Goal: Check status: Check status

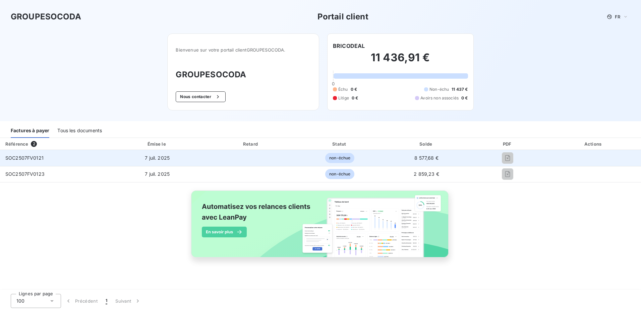
click at [335, 160] on span "non-échue" at bounding box center [339, 158] width 29 height 10
click at [150, 160] on span "7 juil. 2025" at bounding box center [157, 158] width 25 height 6
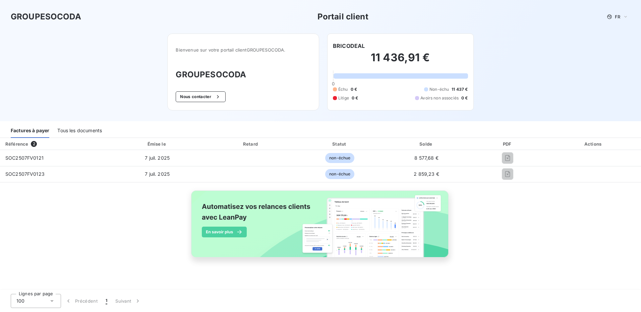
click at [69, 130] on div "Tous les documents" at bounding box center [79, 131] width 45 height 14
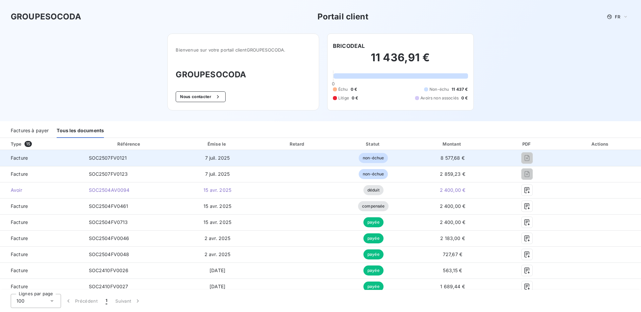
click at [216, 156] on span "7 juil. 2025" at bounding box center [217, 158] width 25 height 6
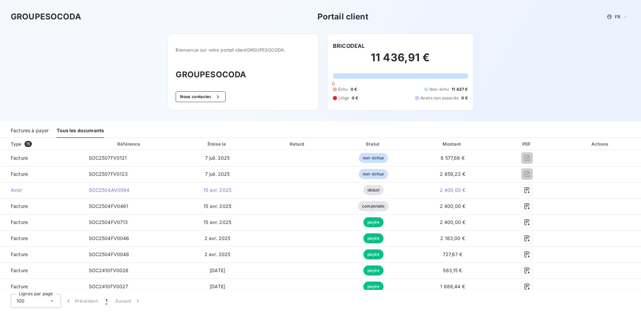
click at [24, 132] on div "Factures à payer" at bounding box center [30, 131] width 38 height 14
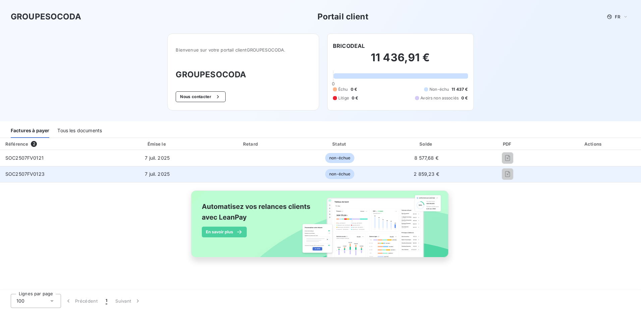
click at [154, 177] on span "7 juil. 2025" at bounding box center [157, 174] width 25 height 6
drag, startPoint x: 154, startPoint y: 176, endPoint x: 150, endPoint y: 176, distance: 4.4
click at [150, 176] on span "7 juil. 2025" at bounding box center [157, 174] width 25 height 6
click at [169, 176] on td "7 juil. 2025" at bounding box center [157, 174] width 98 height 16
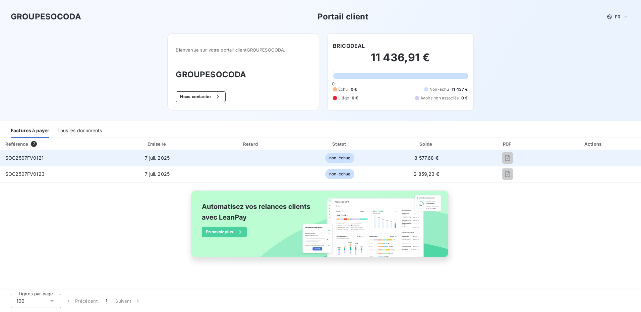
click at [28, 156] on span "SOC2507FV0121" at bounding box center [24, 158] width 38 height 6
click at [148, 158] on span "7 juil. 2025" at bounding box center [157, 158] width 25 height 6
click at [339, 157] on span "non-échue" at bounding box center [339, 158] width 29 height 10
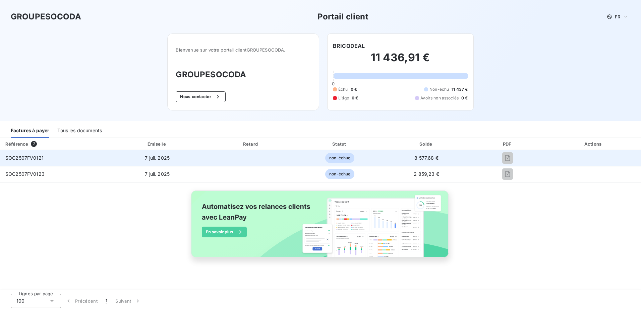
drag, startPoint x: 339, startPoint y: 157, endPoint x: 363, endPoint y: 159, distance: 24.2
click at [363, 159] on td "non-échue" at bounding box center [340, 158] width 88 height 16
click at [299, 156] on td "non-échue" at bounding box center [340, 158] width 88 height 16
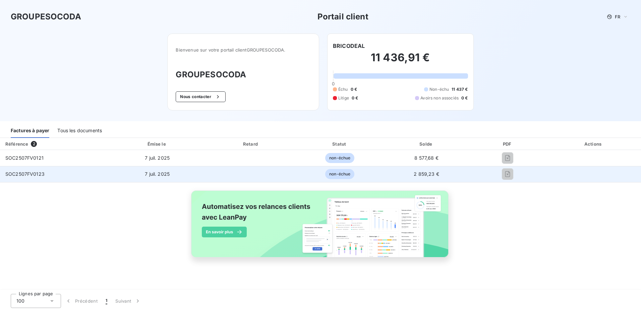
click at [475, 174] on div at bounding box center [508, 174] width 66 height 11
click at [332, 173] on span "non-échue" at bounding box center [339, 174] width 29 height 10
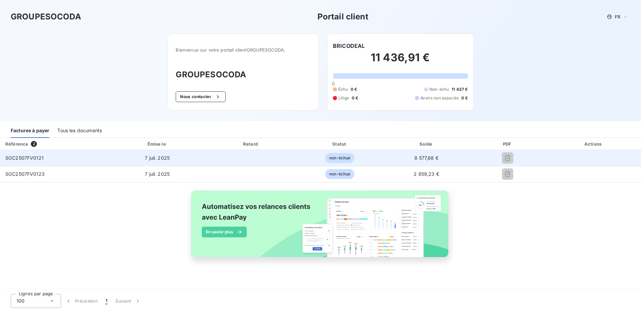
click at [338, 157] on span "non-échue" at bounding box center [339, 158] width 29 height 10
click at [35, 156] on span "SOC2507FV0121" at bounding box center [24, 158] width 38 height 6
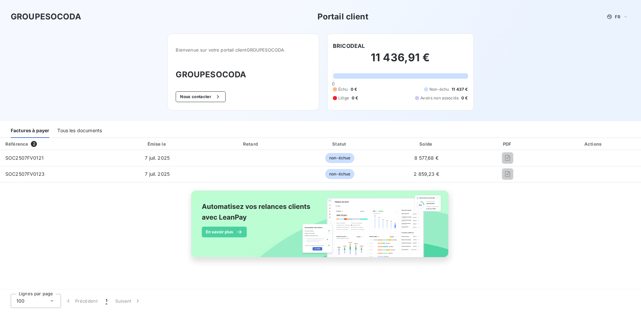
click at [74, 129] on div "Tous les documents" at bounding box center [79, 131] width 45 height 14
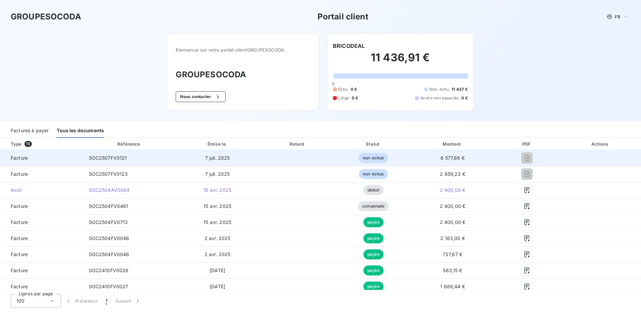
click at [119, 159] on span "SOC2507FV0121" at bounding box center [108, 158] width 38 height 6
